Goal: Task Accomplishment & Management: Manage account settings

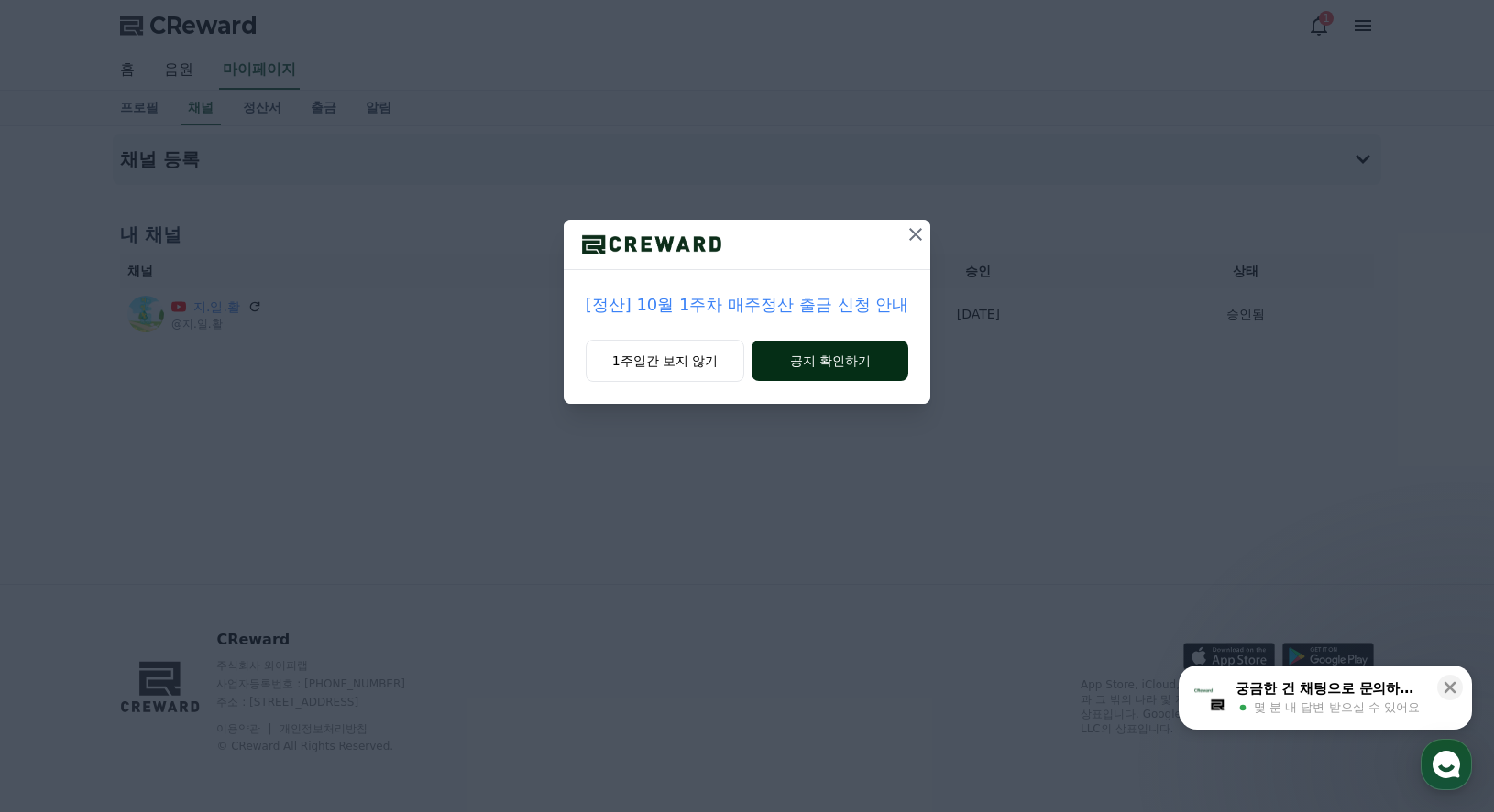
click at [856, 353] on button "공지 확인하기" at bounding box center [829, 361] width 157 height 40
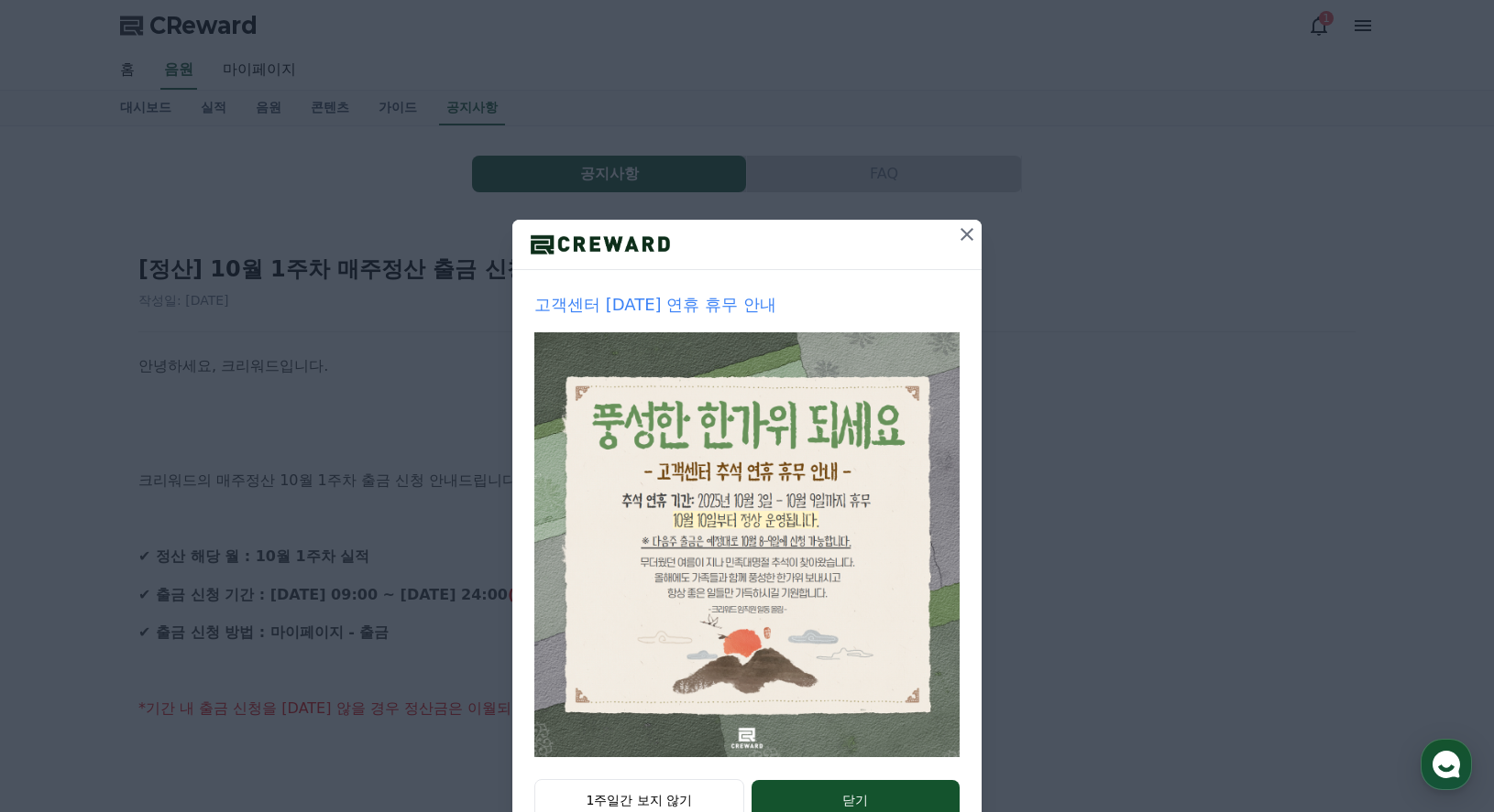
click at [958, 238] on icon at bounding box center [967, 235] width 22 height 22
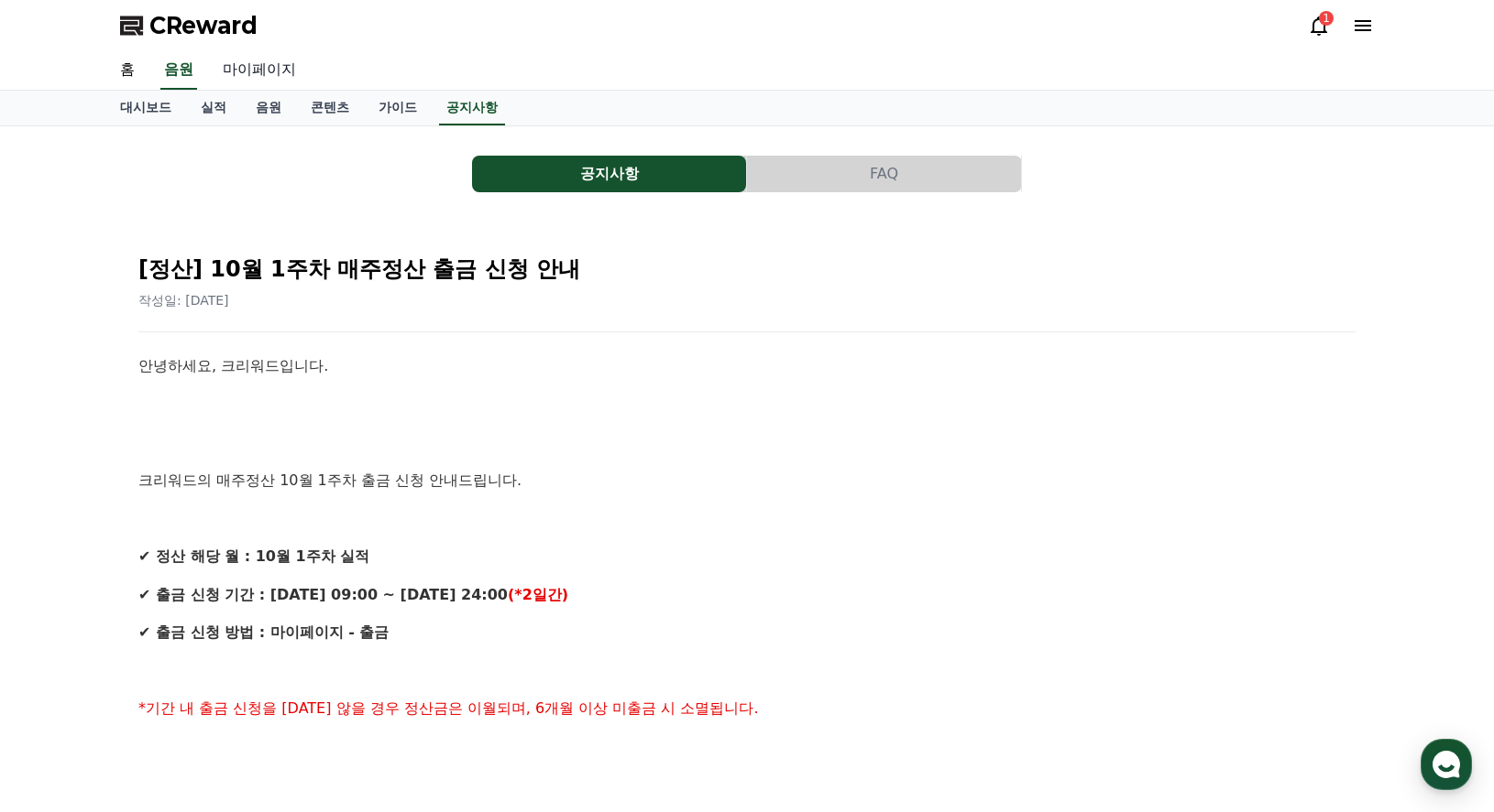
click at [271, 70] on link "마이페이지" at bounding box center [259, 70] width 103 height 39
select select "**********"
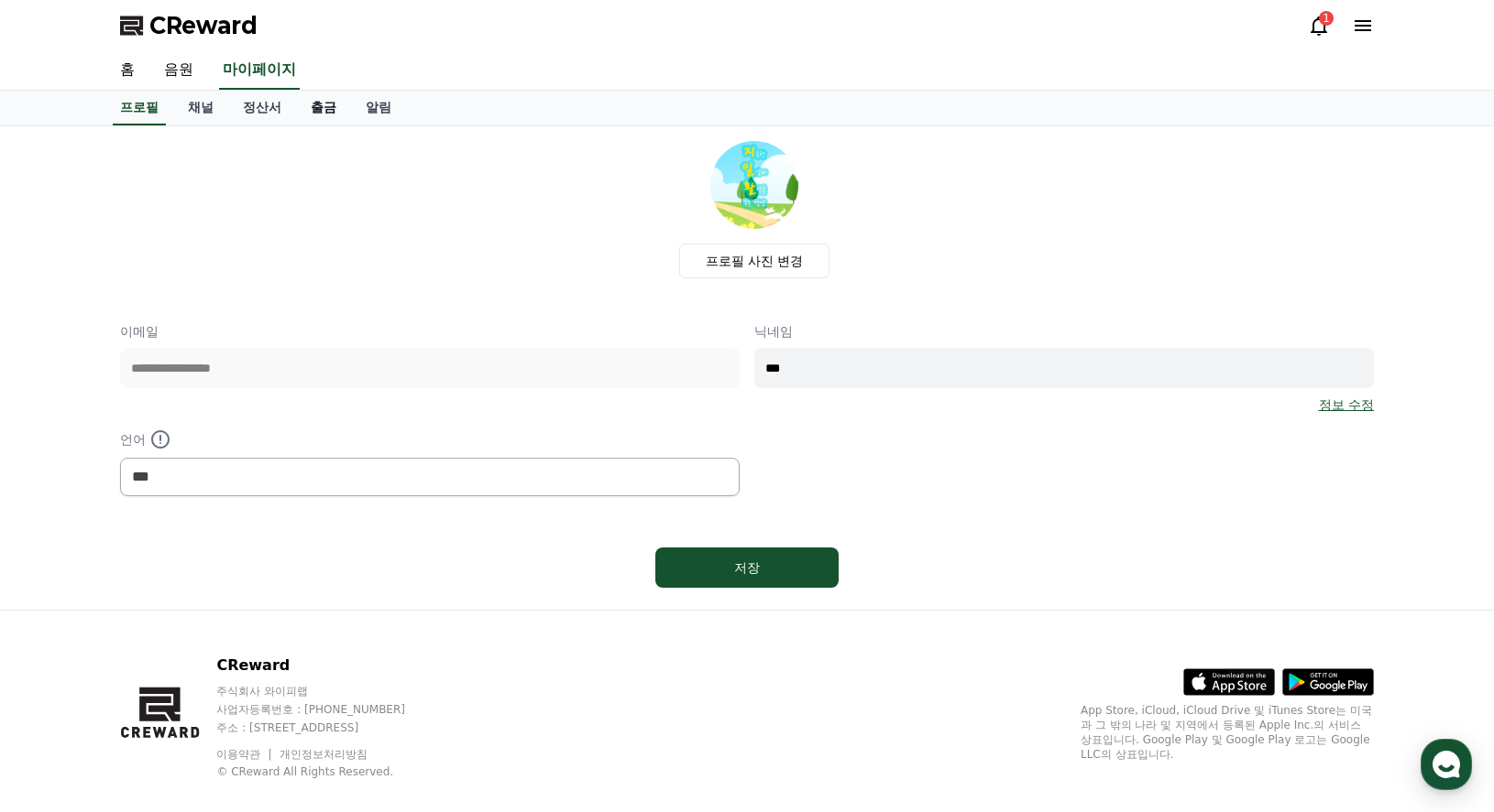
click at [310, 112] on link "출금" at bounding box center [323, 108] width 55 height 35
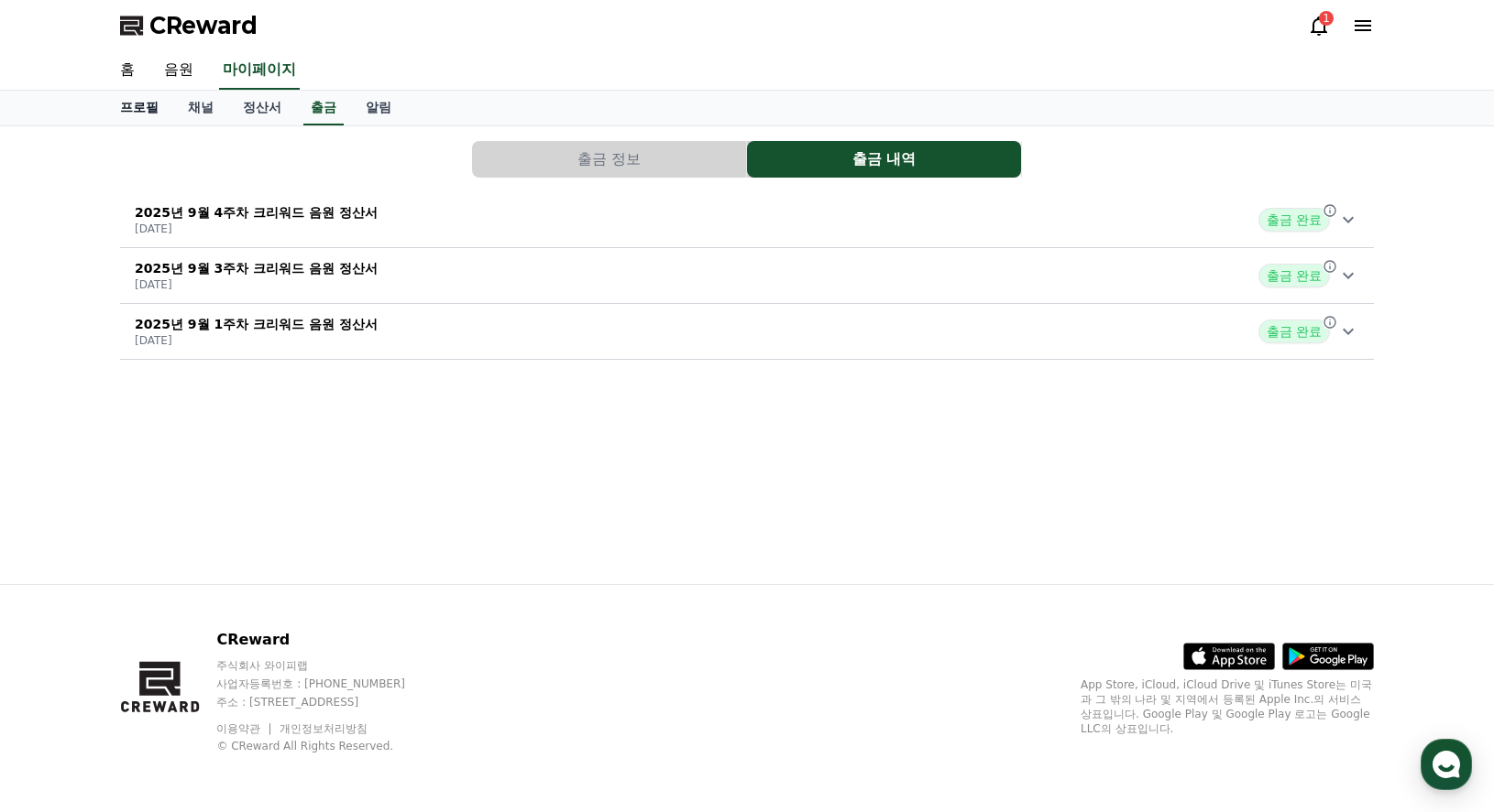
click at [141, 110] on link "프로필" at bounding box center [139, 108] width 68 height 35
select select "**********"
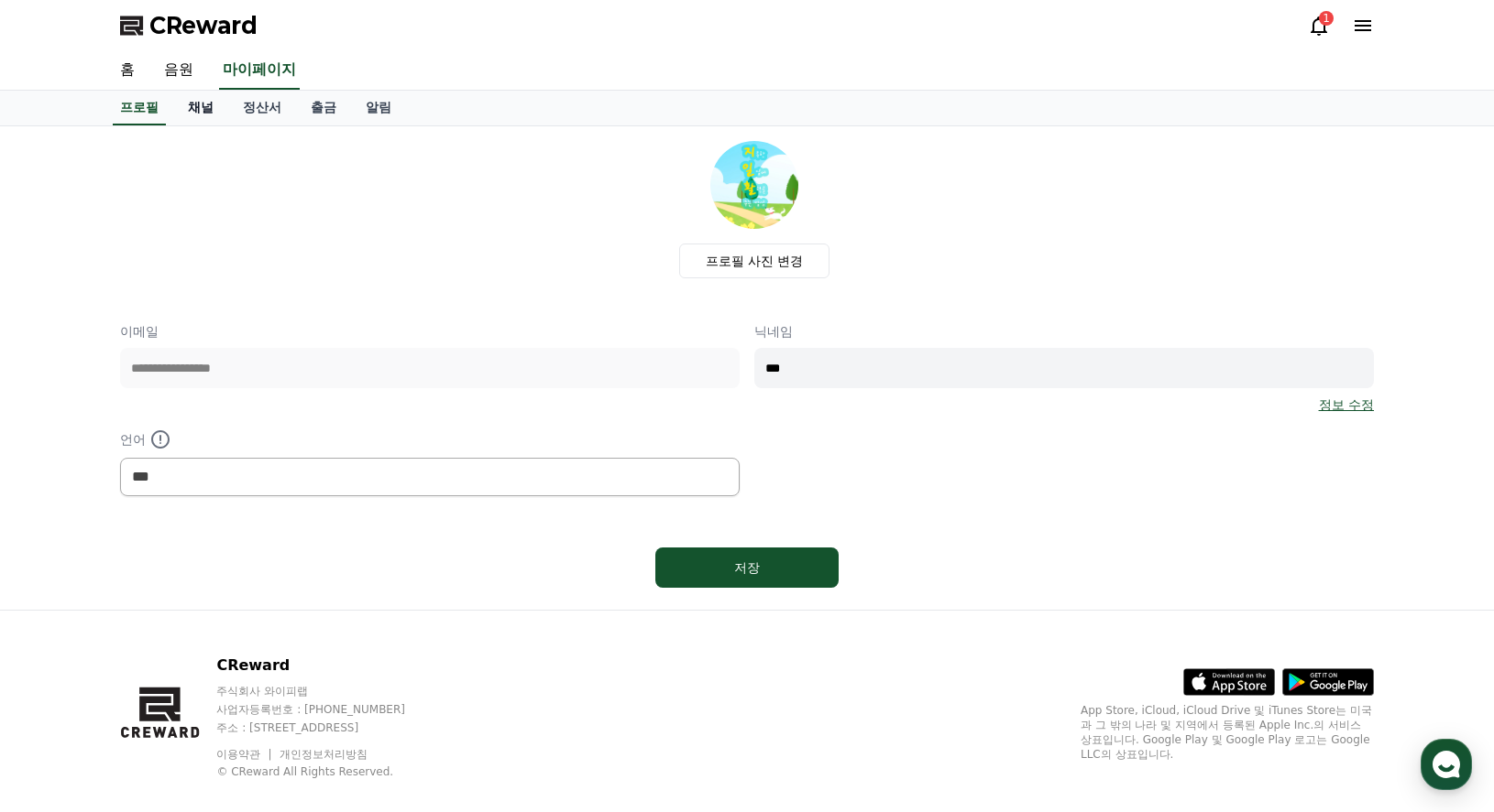
click at [206, 109] on link "채널" at bounding box center [200, 108] width 55 height 35
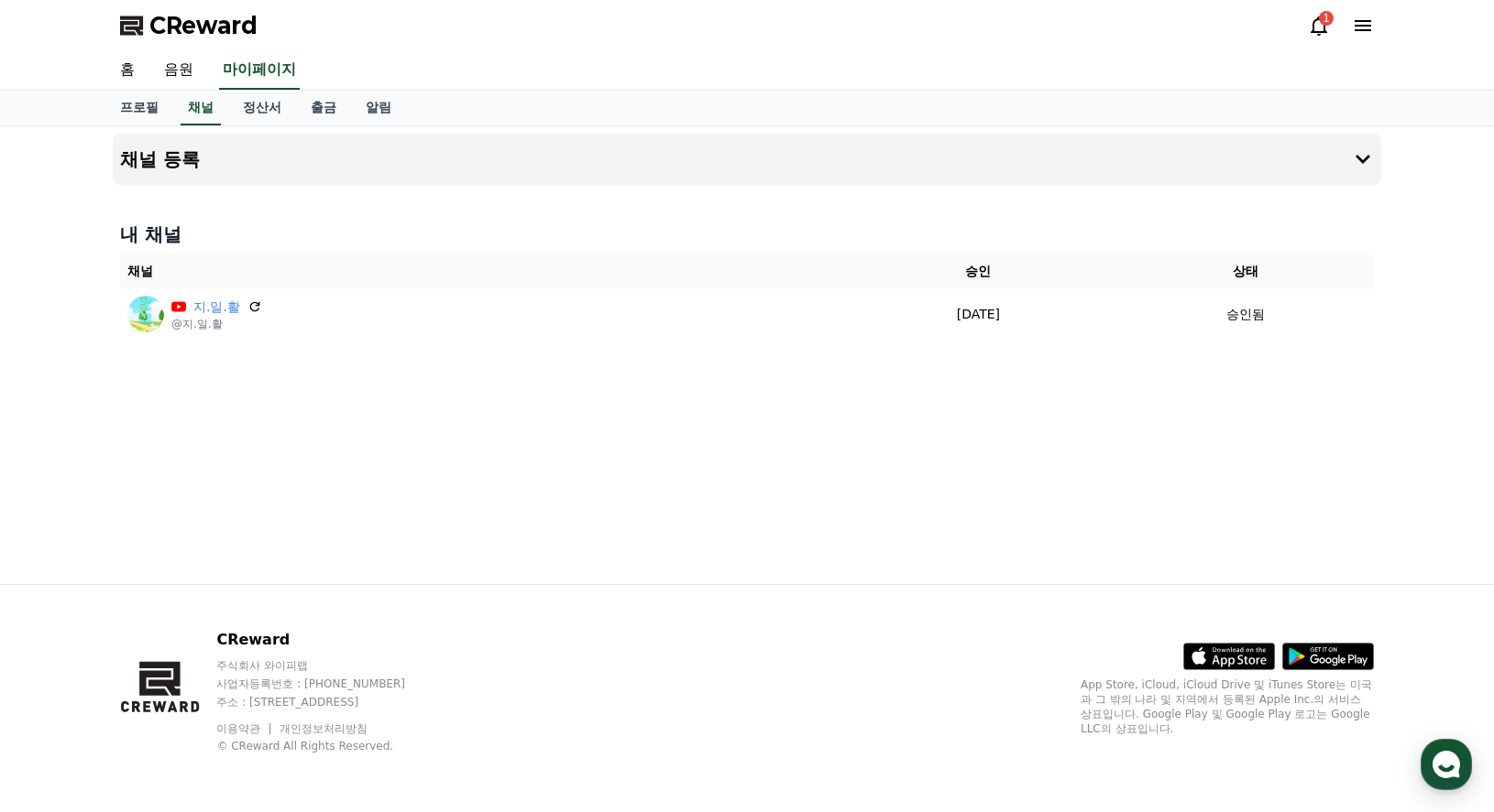
click at [1326, 32] on icon at bounding box center [1319, 26] width 17 height 19
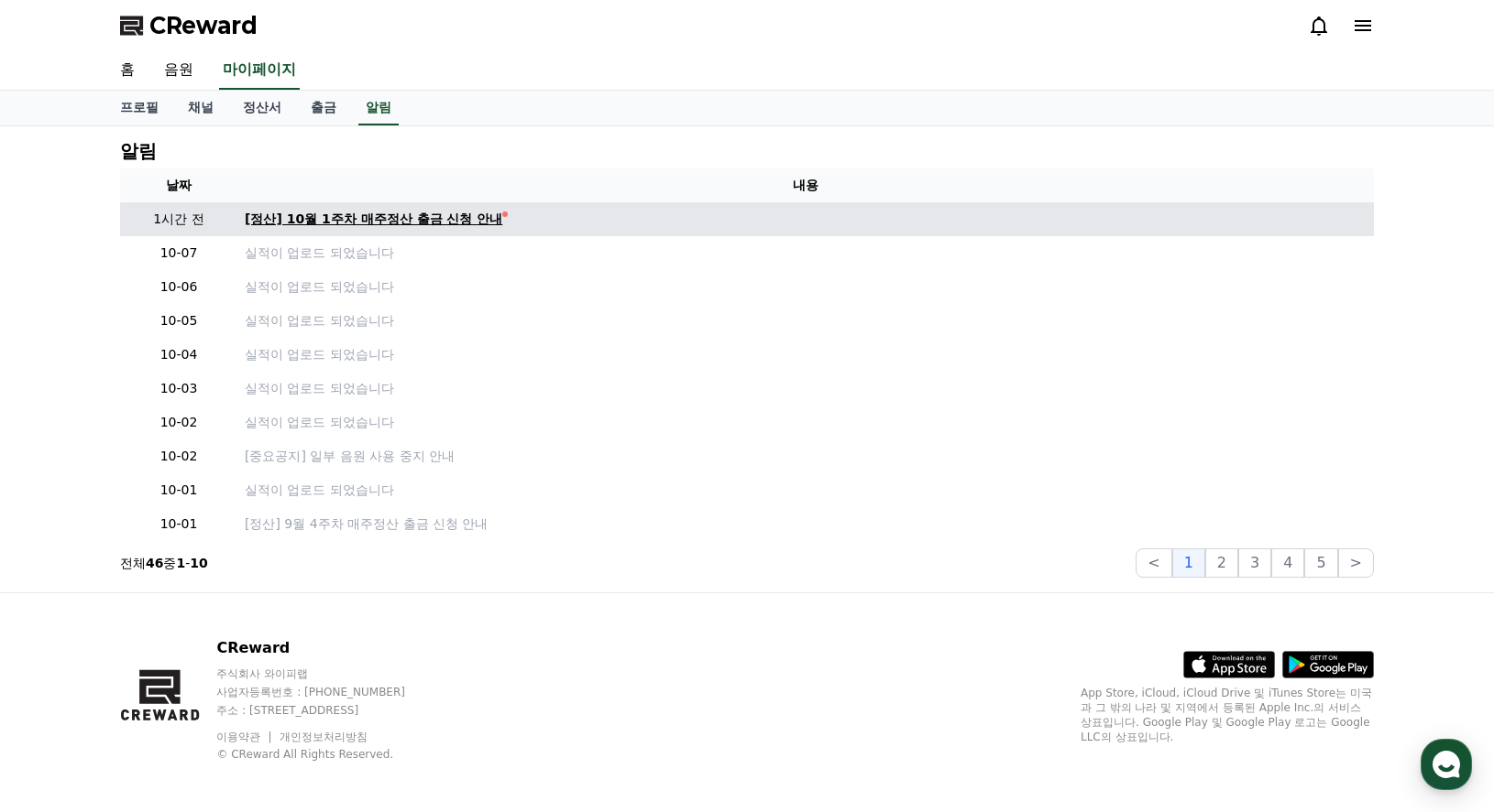
click at [467, 216] on div "[정산] 10월 1주차 매주정산 출금 신청 안내" at bounding box center [374, 219] width 258 height 19
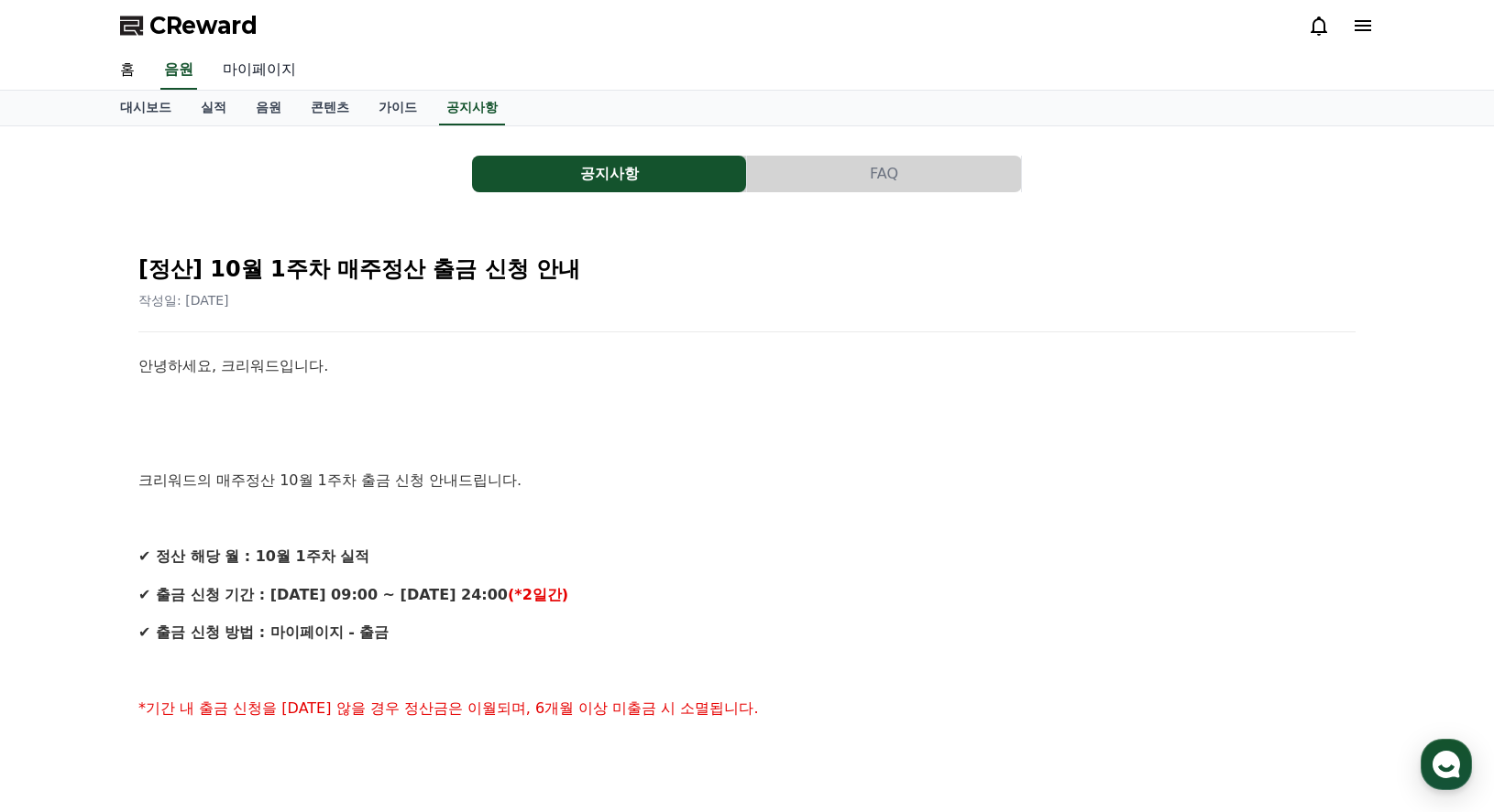
click at [262, 67] on link "마이페이지" at bounding box center [259, 70] width 103 height 39
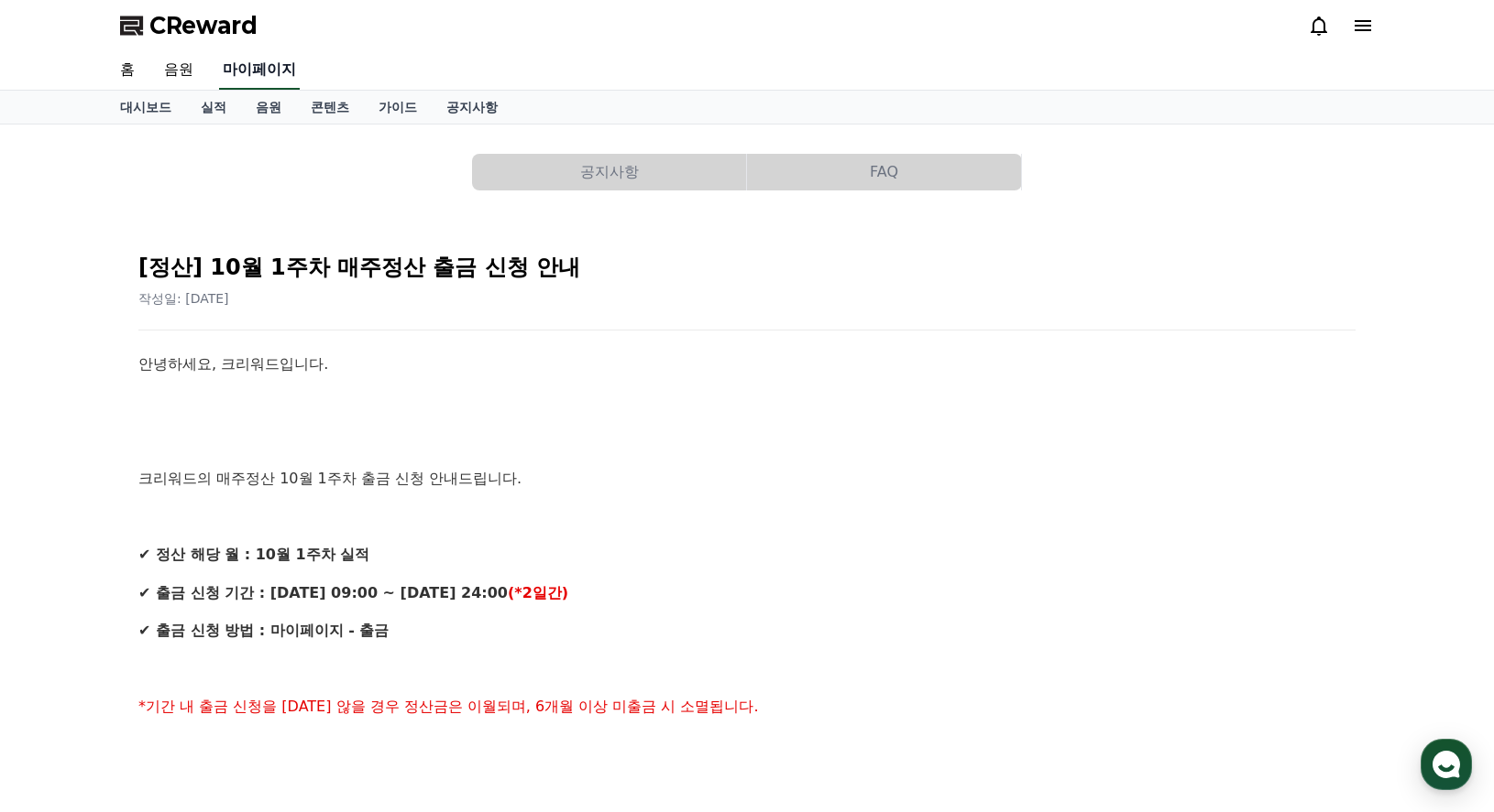
select select "**********"
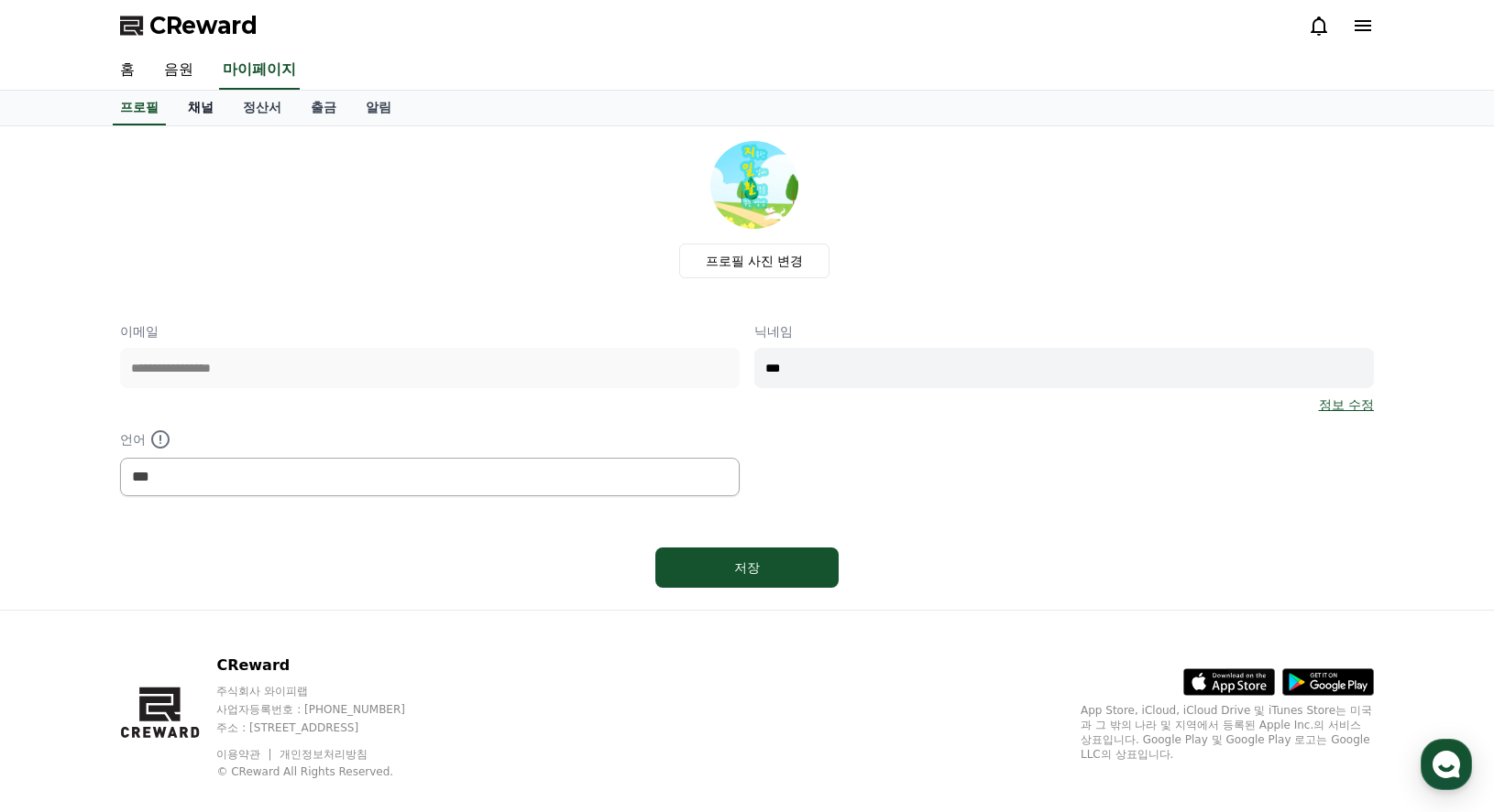
click at [211, 115] on link "채널" at bounding box center [200, 108] width 55 height 35
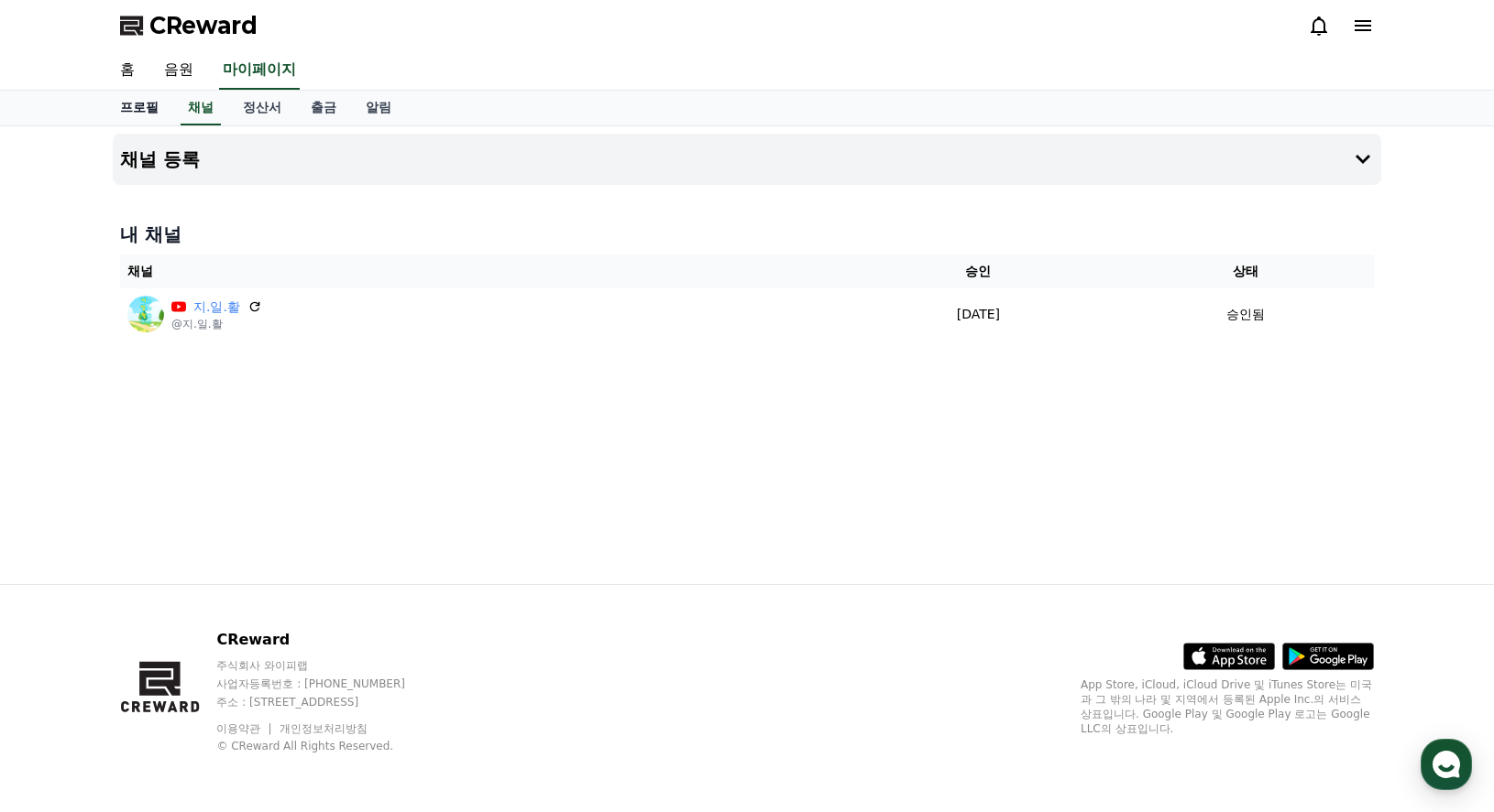
click at [149, 106] on link "프로필" at bounding box center [139, 108] width 68 height 35
select select "**********"
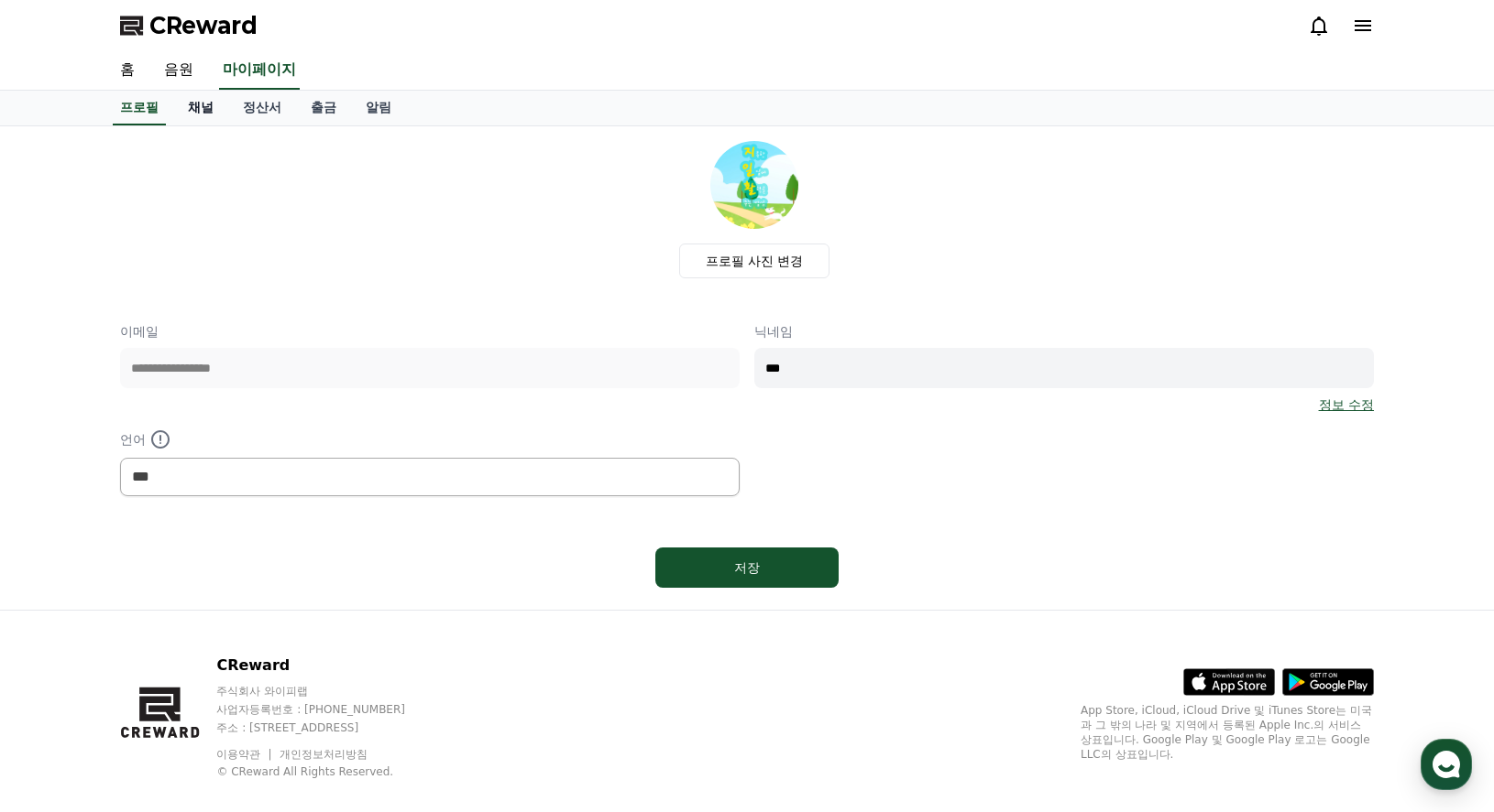
click at [187, 112] on link "채널" at bounding box center [200, 108] width 55 height 35
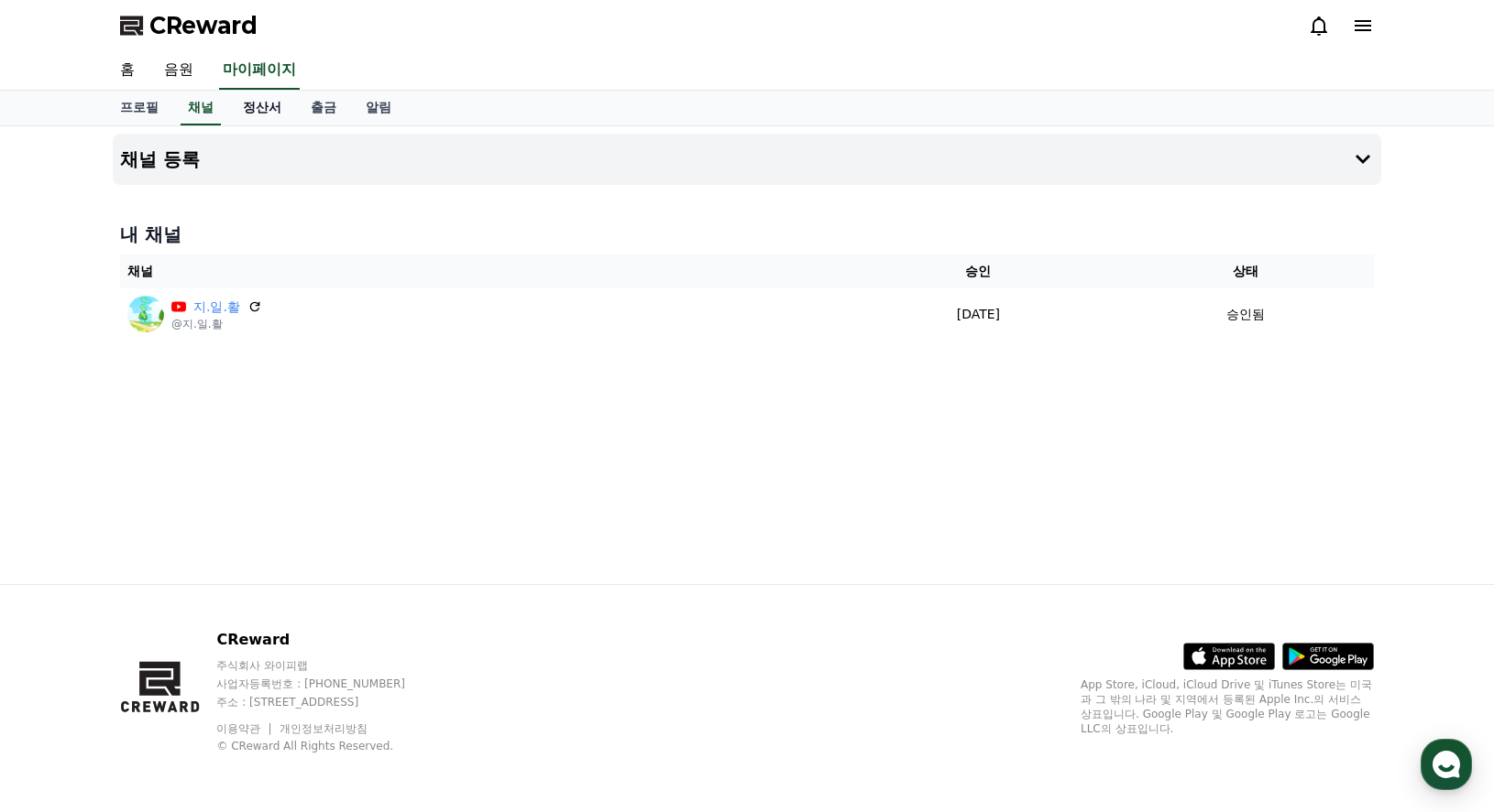
click at [264, 110] on link "정산서" at bounding box center [262, 108] width 68 height 35
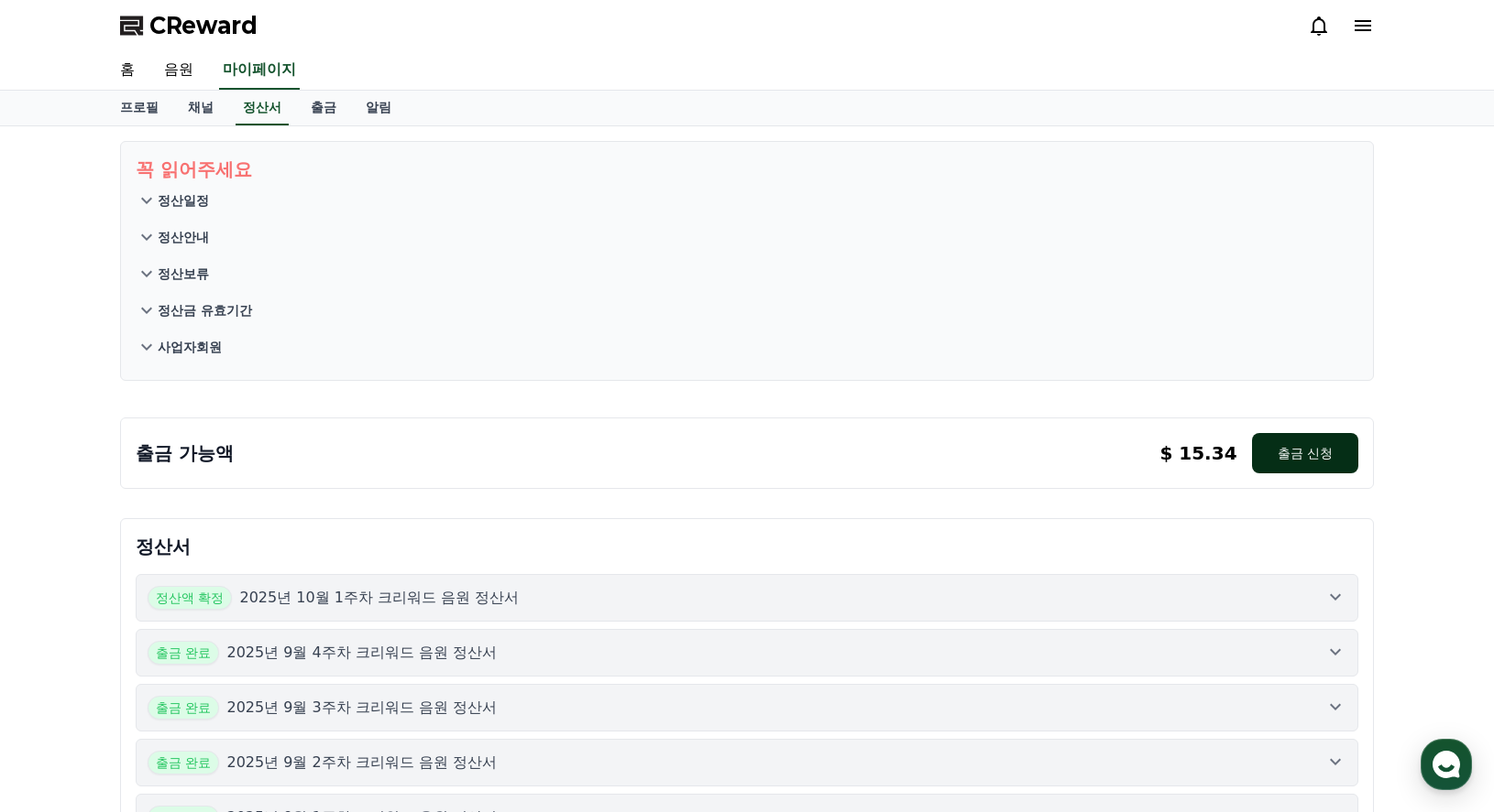
click at [1282, 440] on button "출금 신청" at bounding box center [1305, 452] width 107 height 40
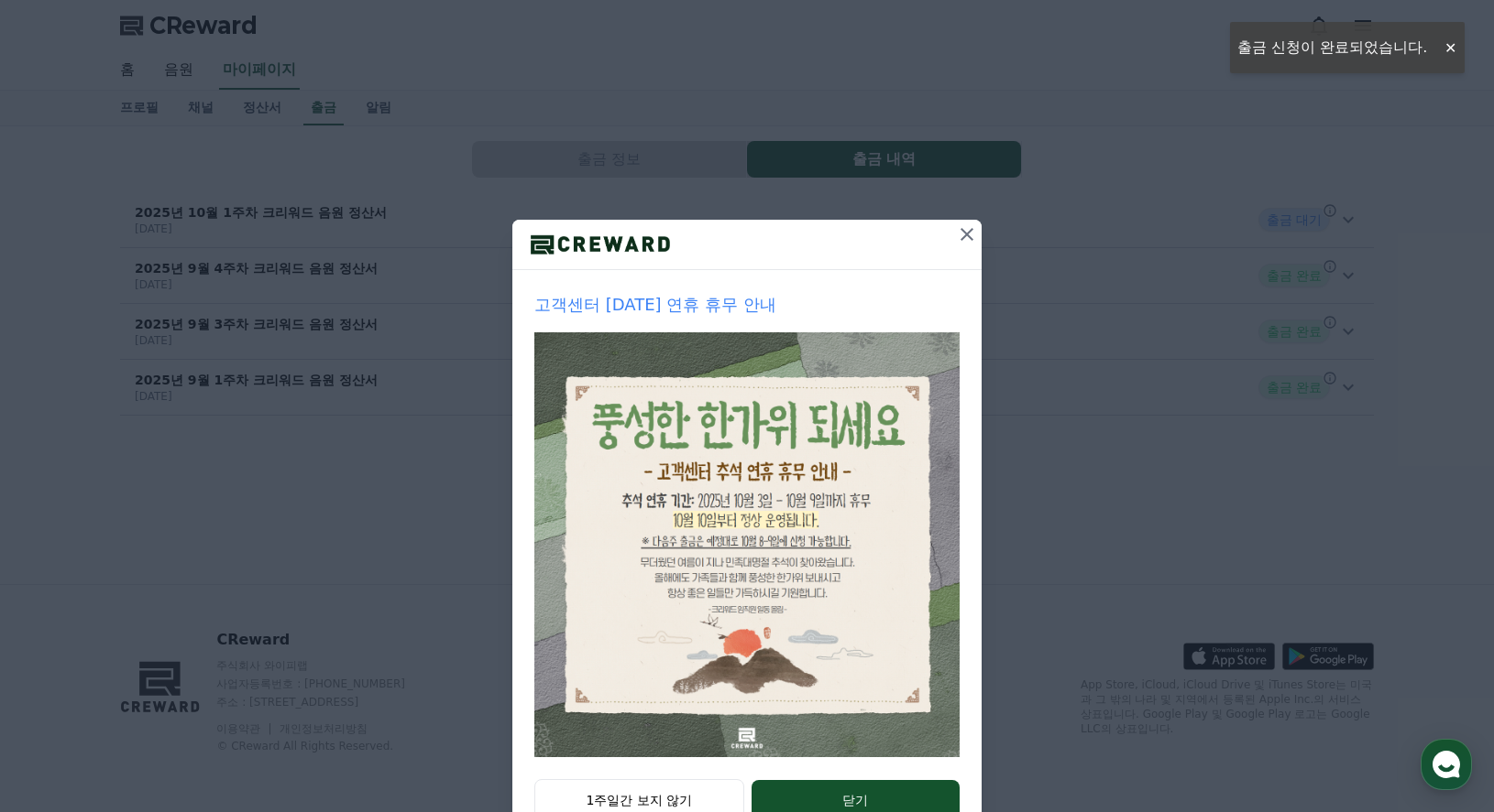
click at [966, 227] on icon at bounding box center [967, 235] width 22 height 22
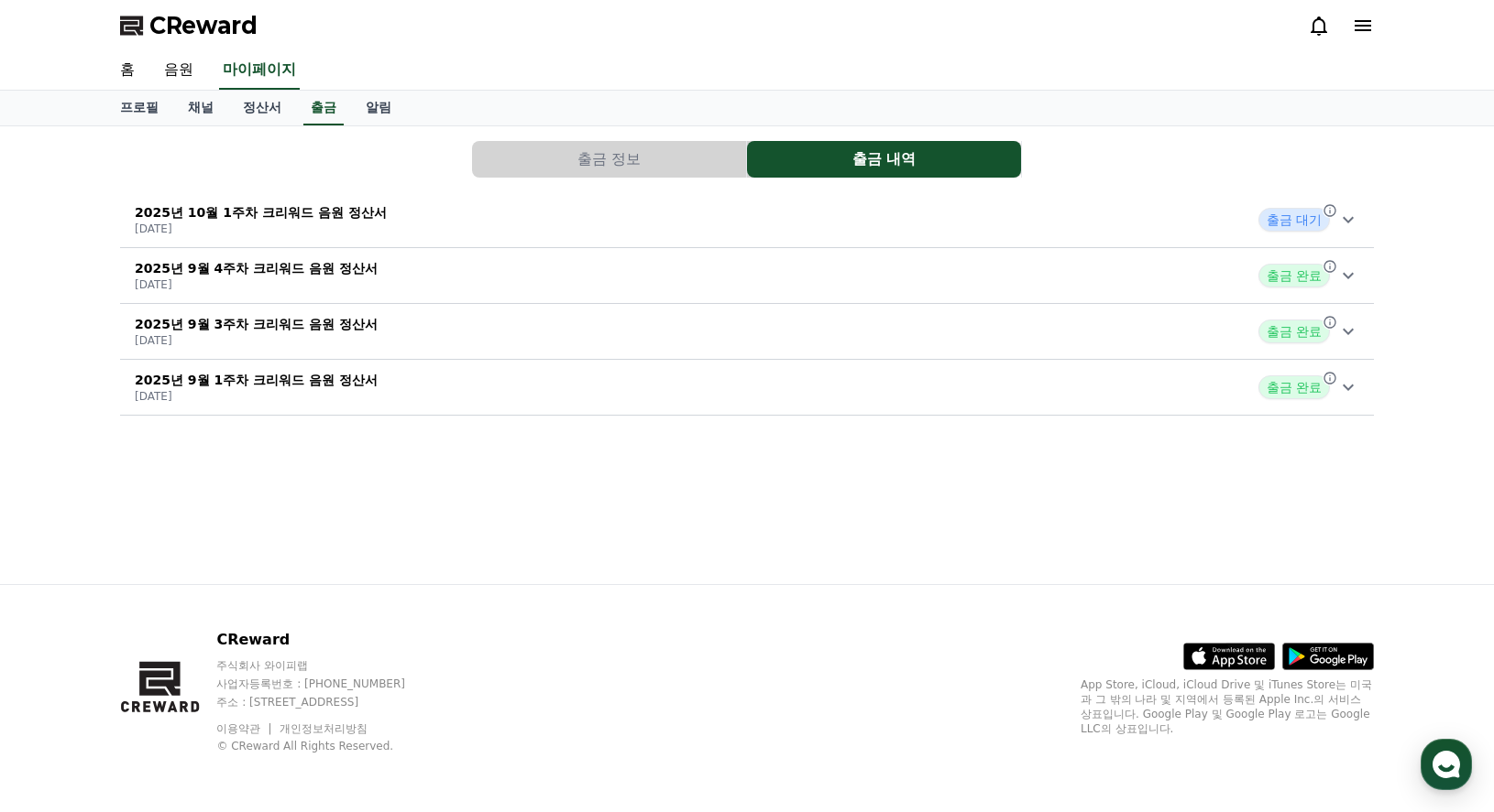
click at [1293, 379] on span "출금 완료" at bounding box center [1294, 387] width 71 height 24
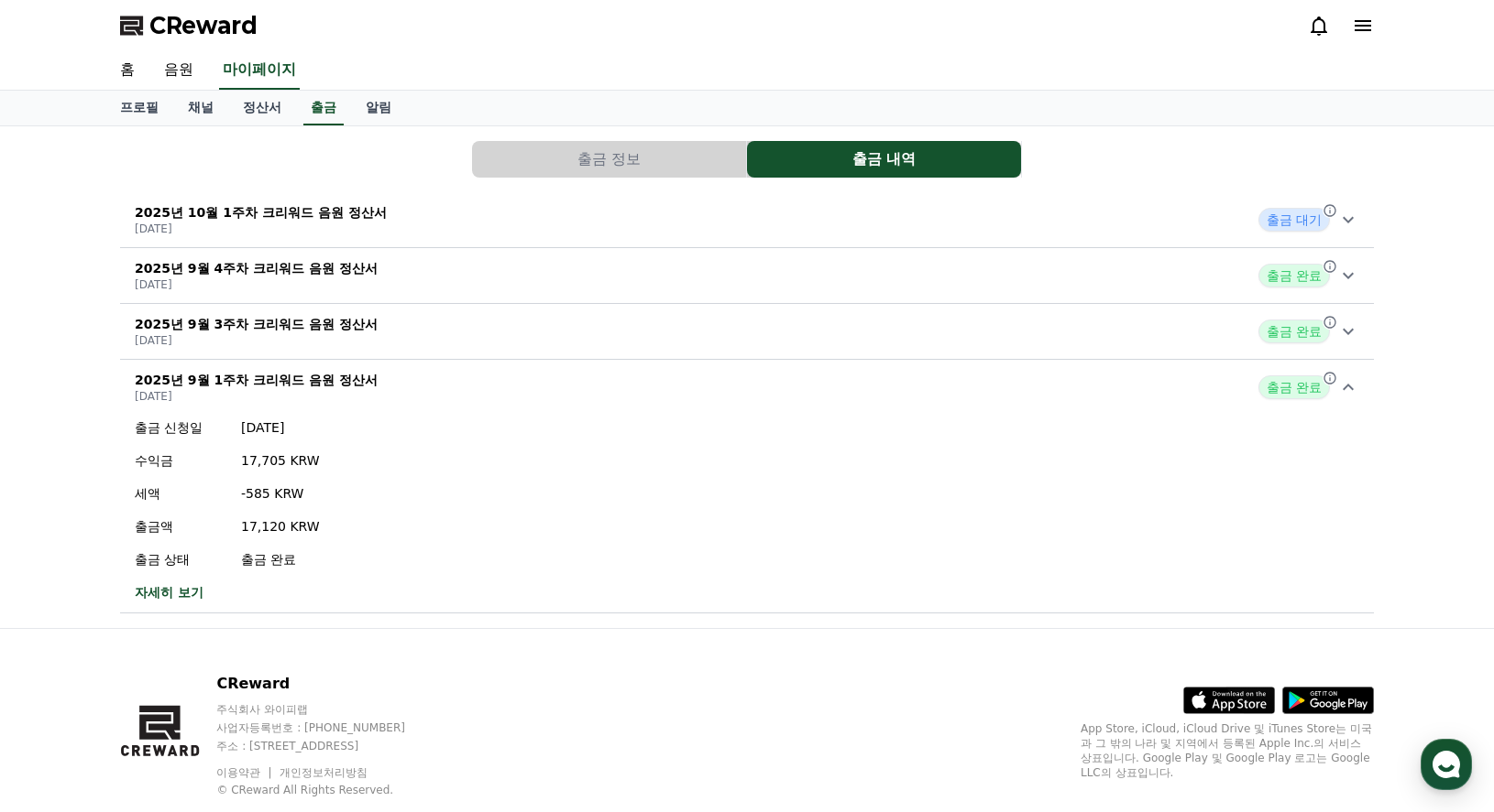
click at [1281, 338] on span "출금 완료" at bounding box center [1294, 332] width 71 height 24
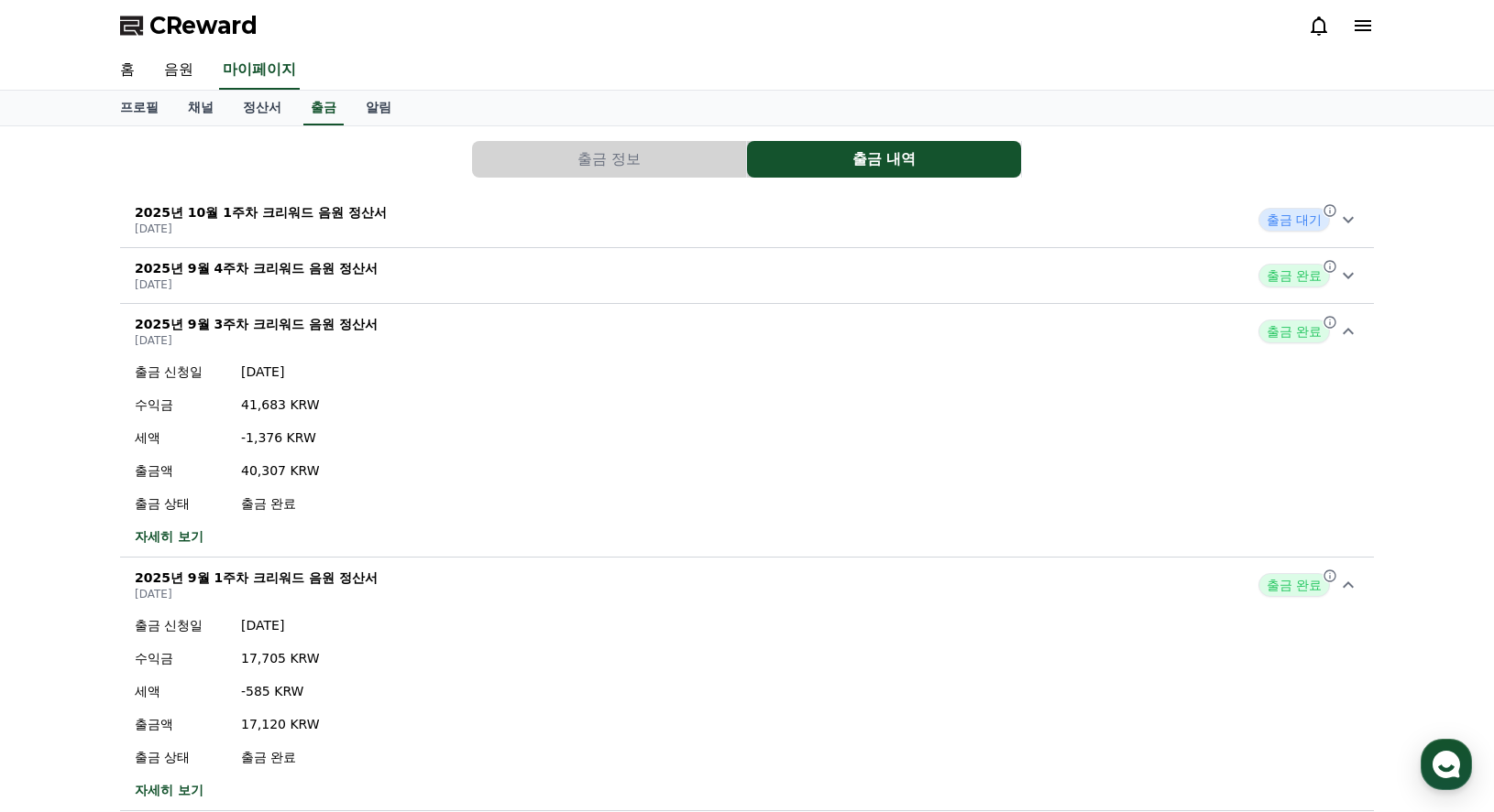
click at [1297, 280] on span "출금 완료" at bounding box center [1294, 276] width 71 height 24
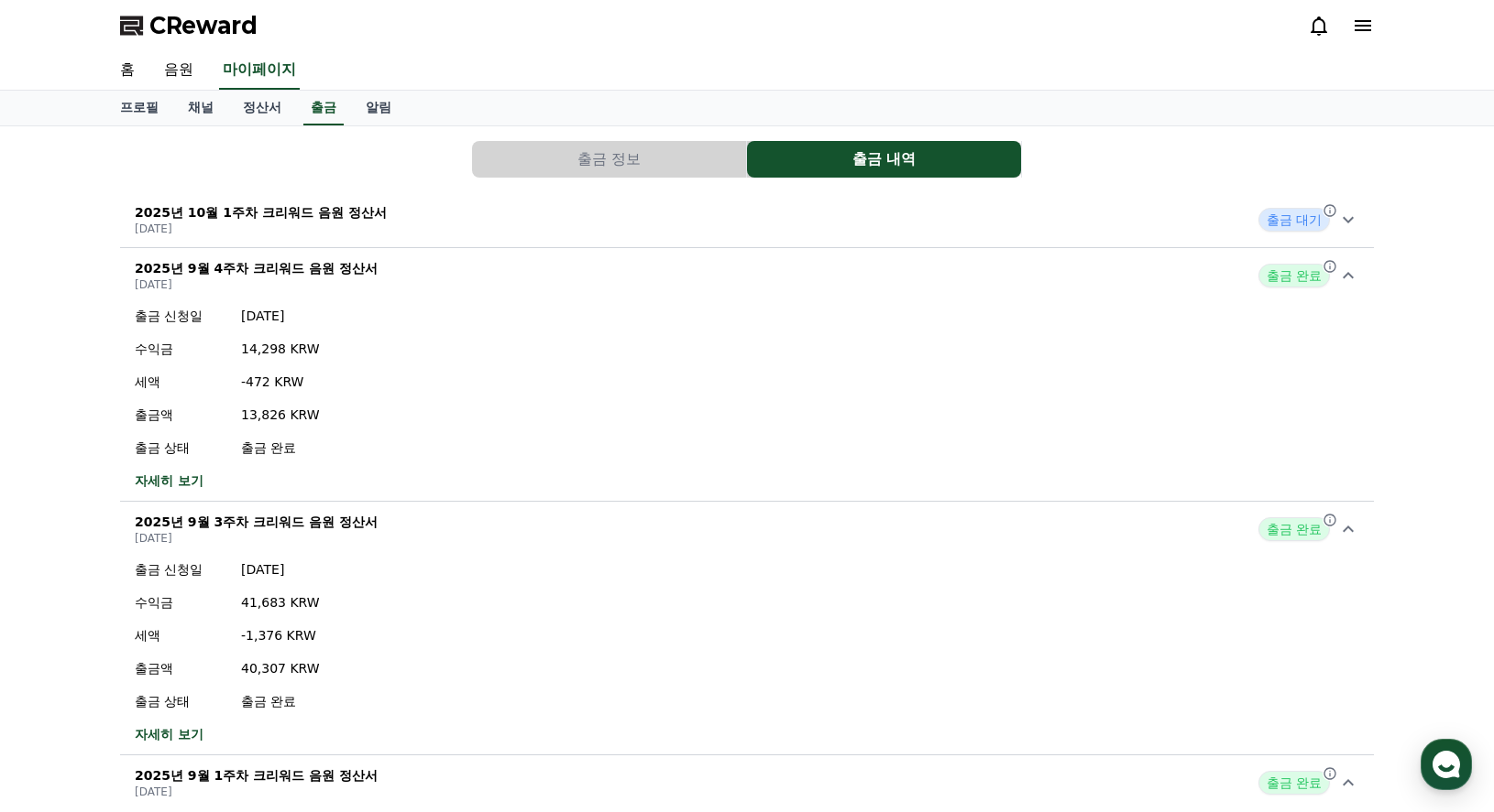
click at [1316, 227] on span "출금 대기" at bounding box center [1294, 220] width 71 height 24
